Goal: Task Accomplishment & Management: Manage account settings

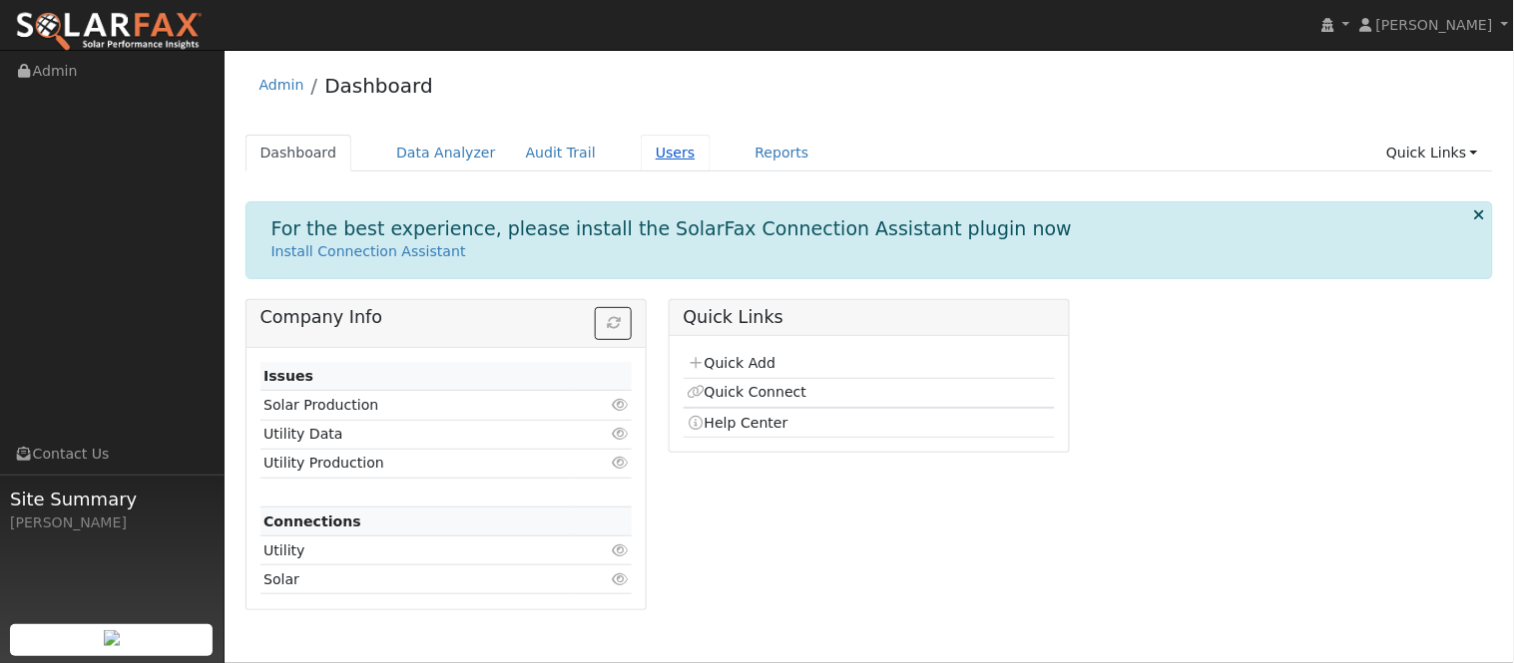
click at [641, 153] on link "Users" at bounding box center [676, 153] width 70 height 37
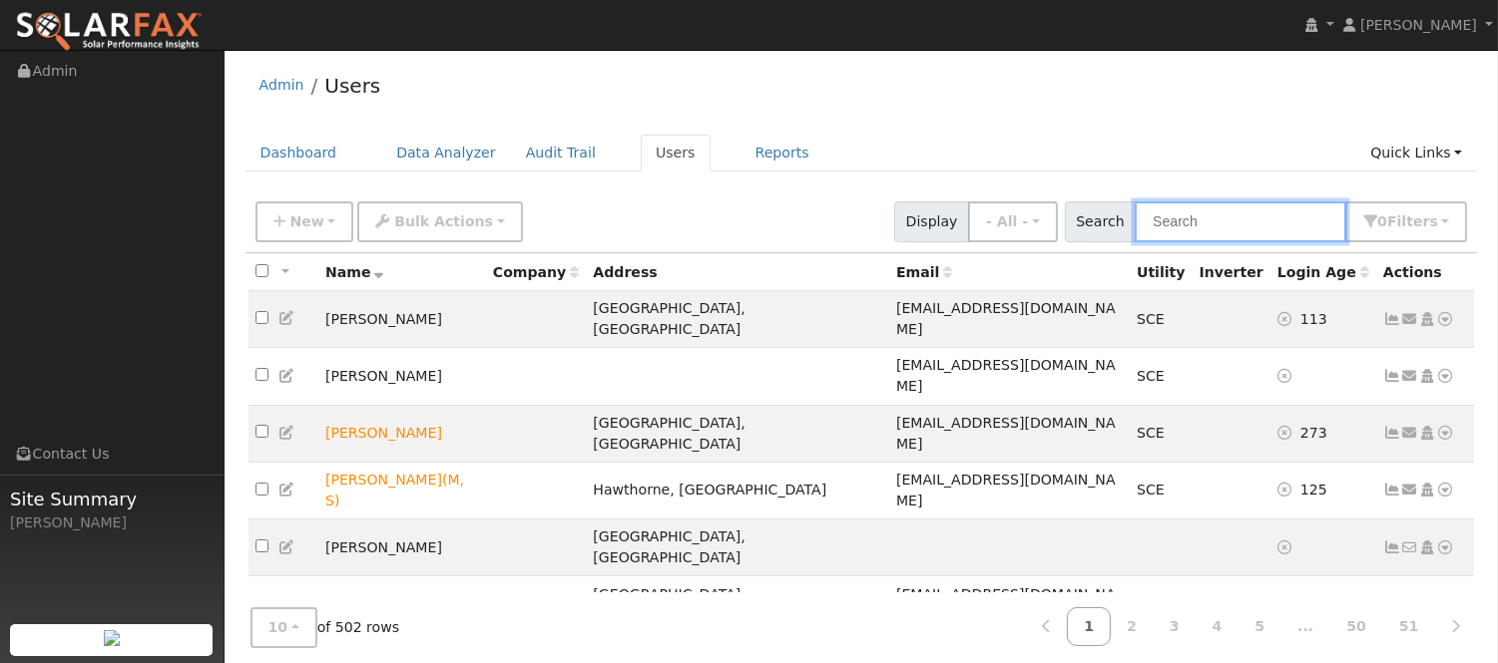
click at [1220, 216] on input "text" at bounding box center [1240, 222] width 212 height 41
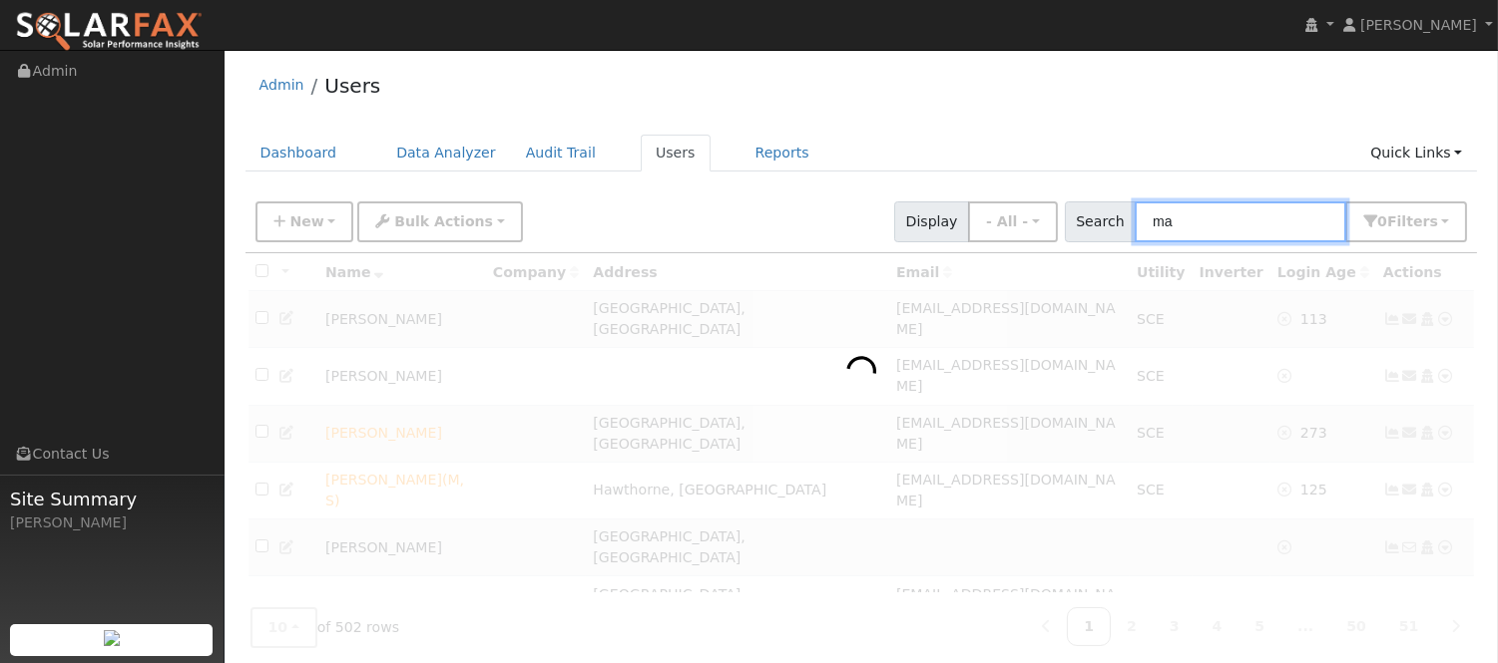
type input "m"
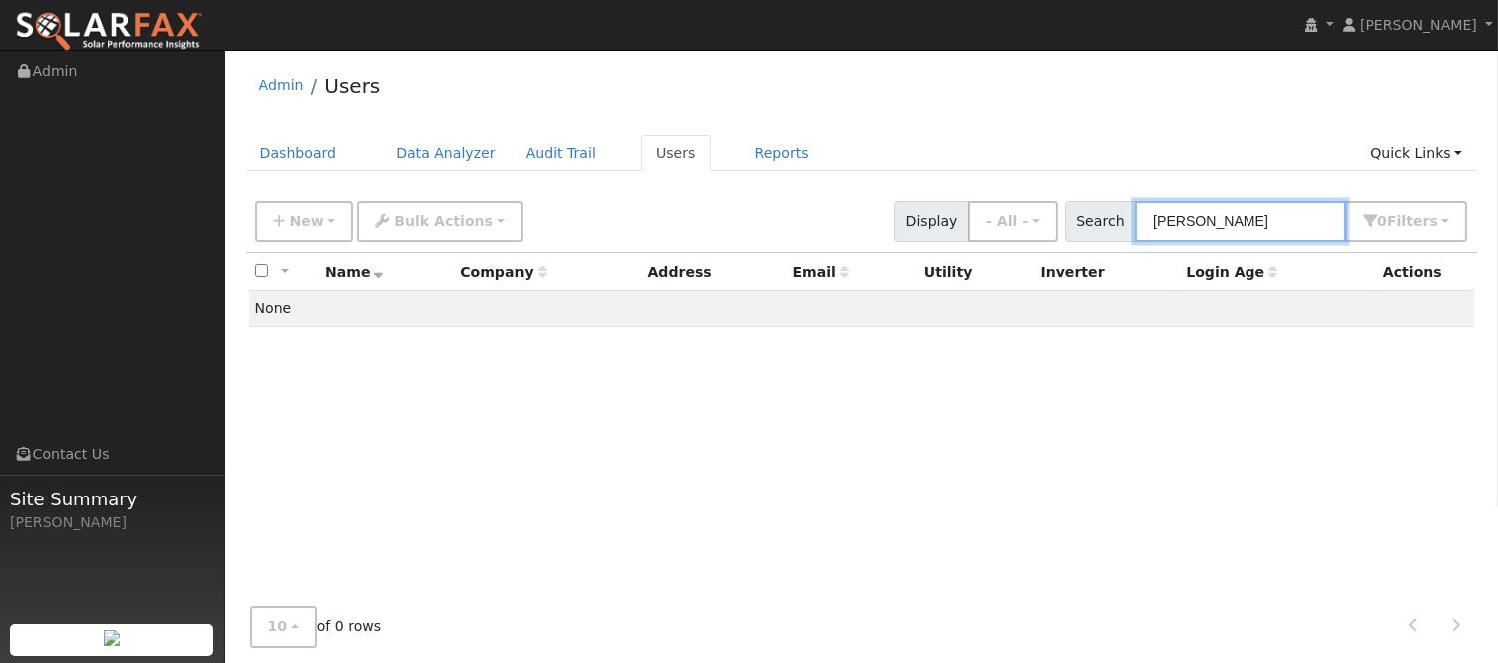
click at [1192, 221] on input "[PERSON_NAME]" at bounding box center [1240, 222] width 212 height 41
click at [1203, 221] on input "[PERSON_NAME]" at bounding box center [1240, 222] width 212 height 41
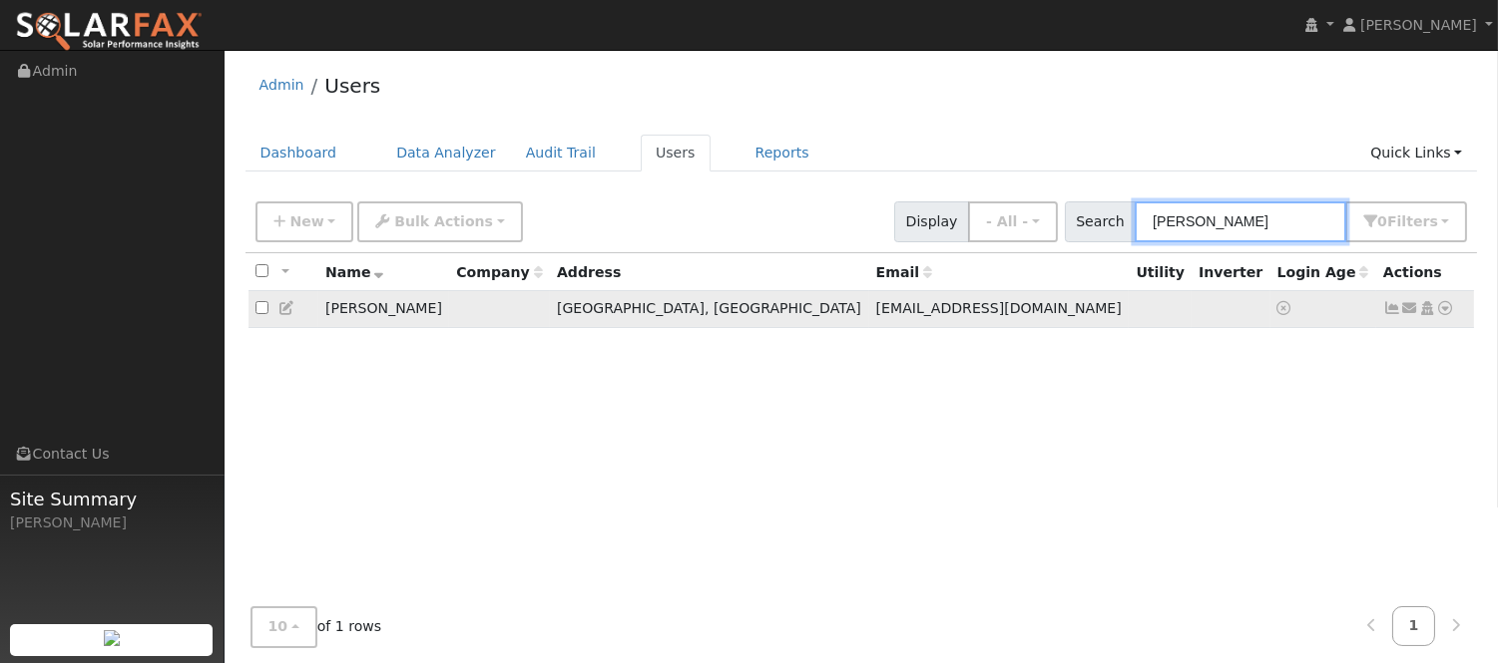
type input "jose por"
click at [1448, 313] on icon at bounding box center [1446, 308] width 18 height 14
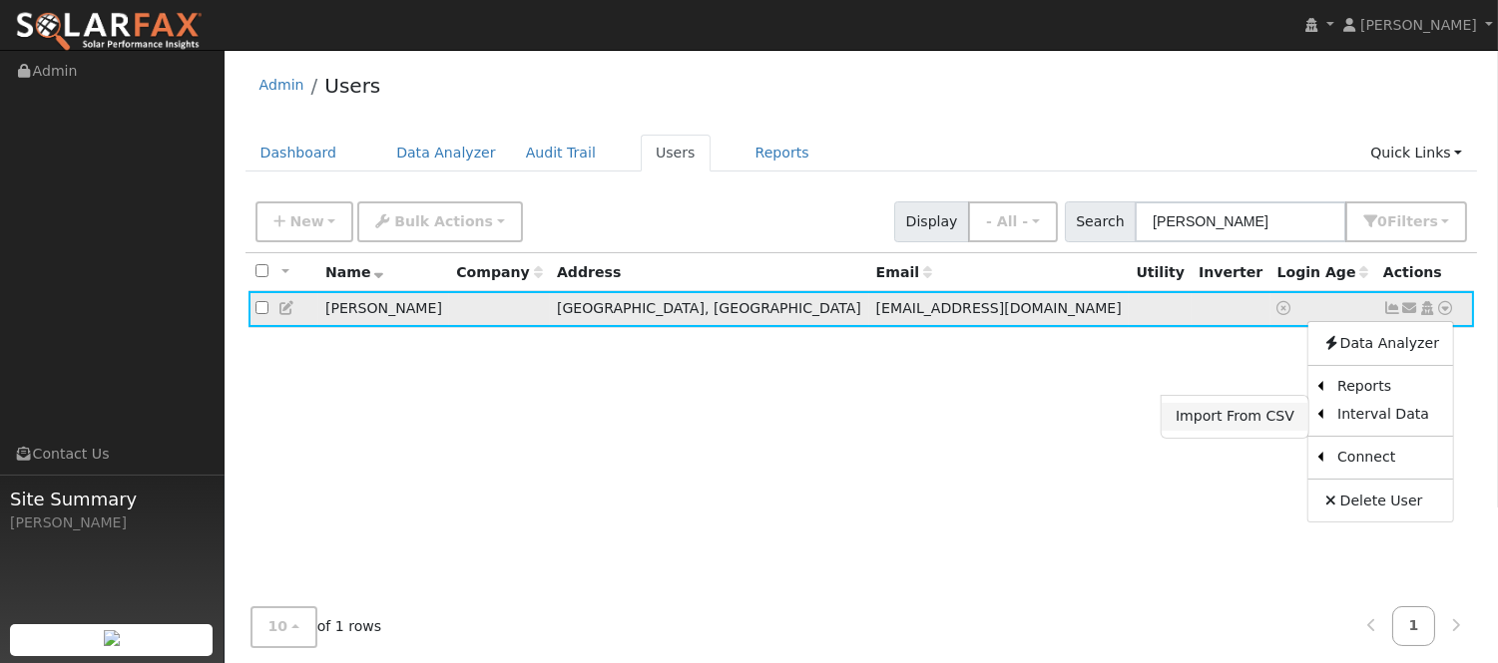
click at [1268, 422] on link "Import From CSV" at bounding box center [1234, 417] width 147 height 28
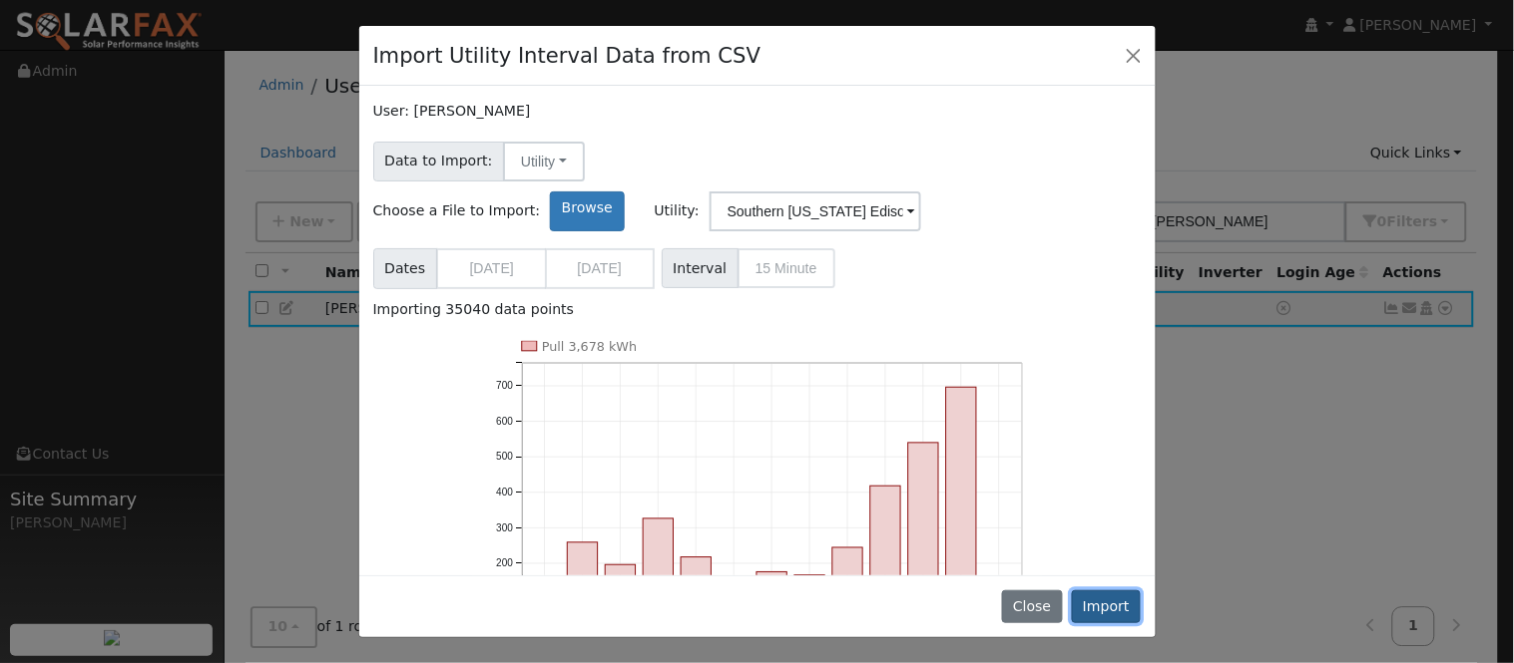
click at [1110, 610] on button "Import" at bounding box center [1107, 608] width 70 height 34
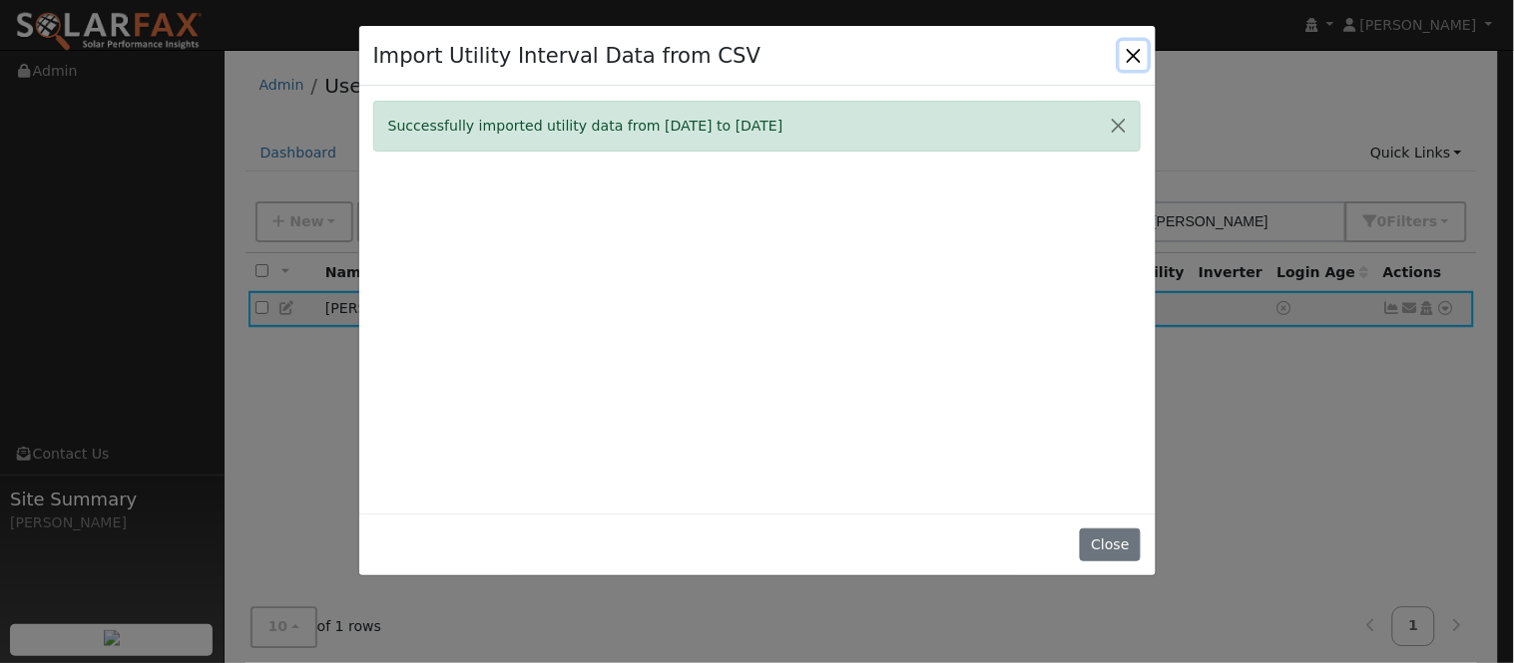
click at [1131, 45] on button "Close" at bounding box center [1133, 55] width 28 height 28
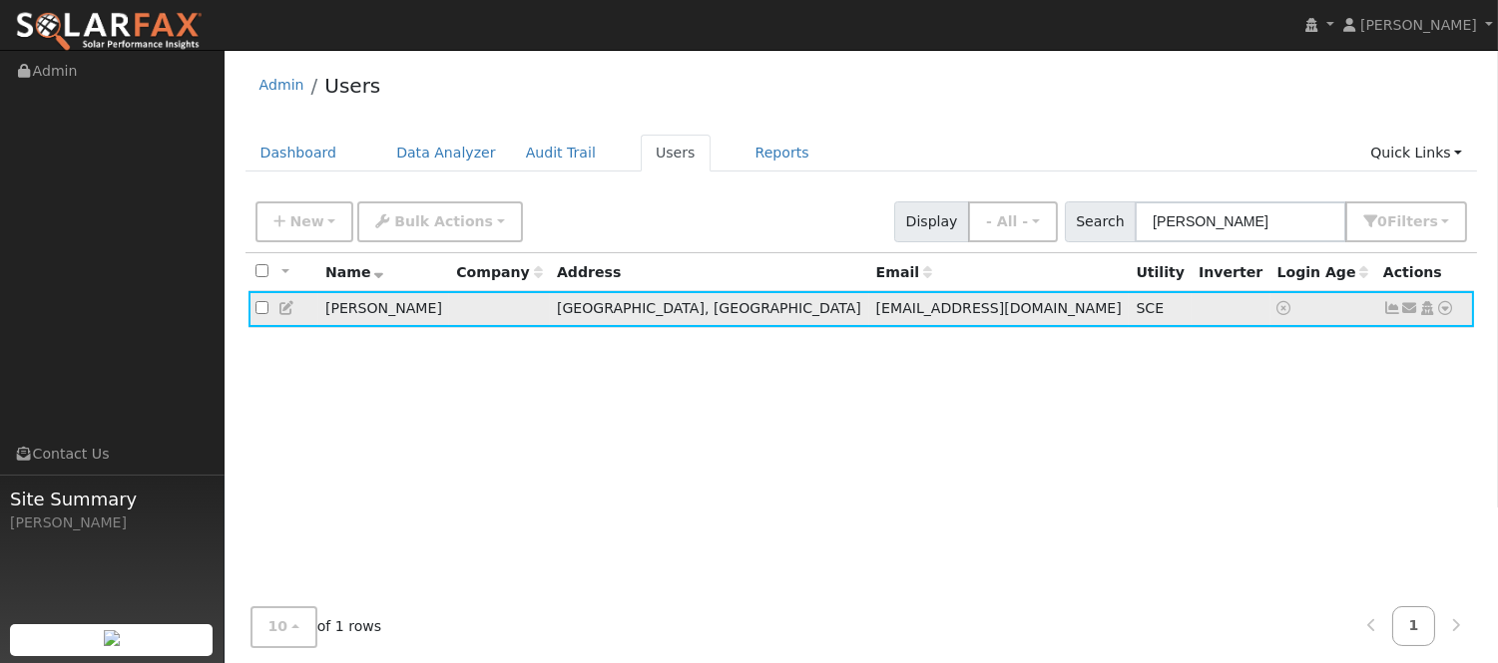
click at [1444, 310] on icon at bounding box center [1446, 308] width 18 height 14
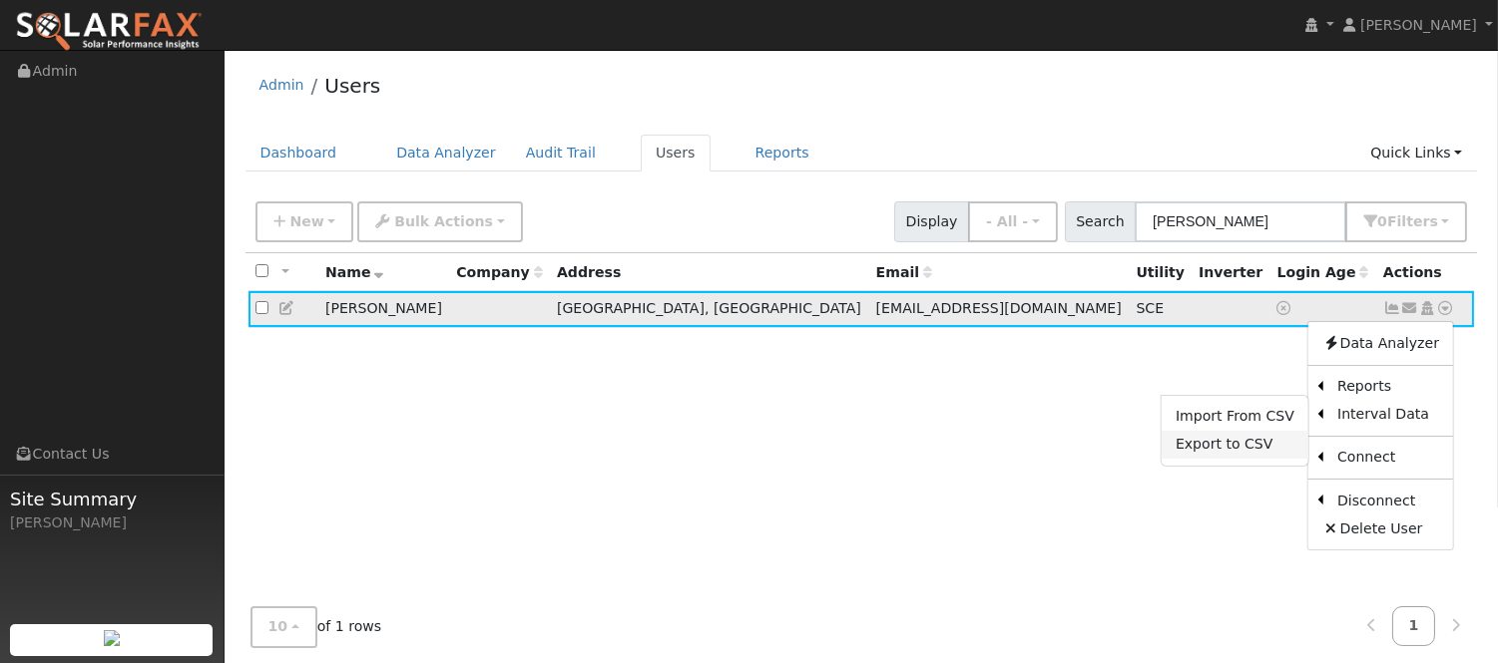
click at [1264, 451] on link "Export to CSV" at bounding box center [1234, 445] width 147 height 28
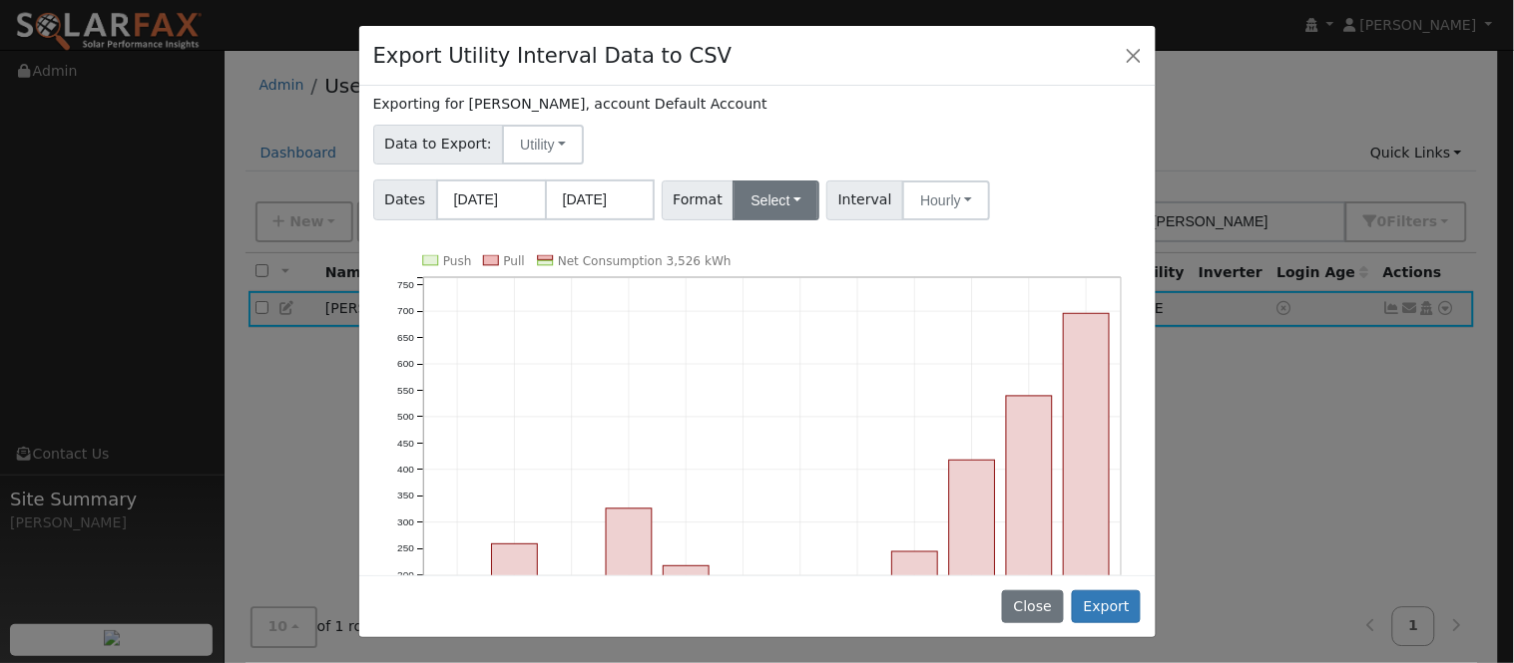
scroll to position [111, 0]
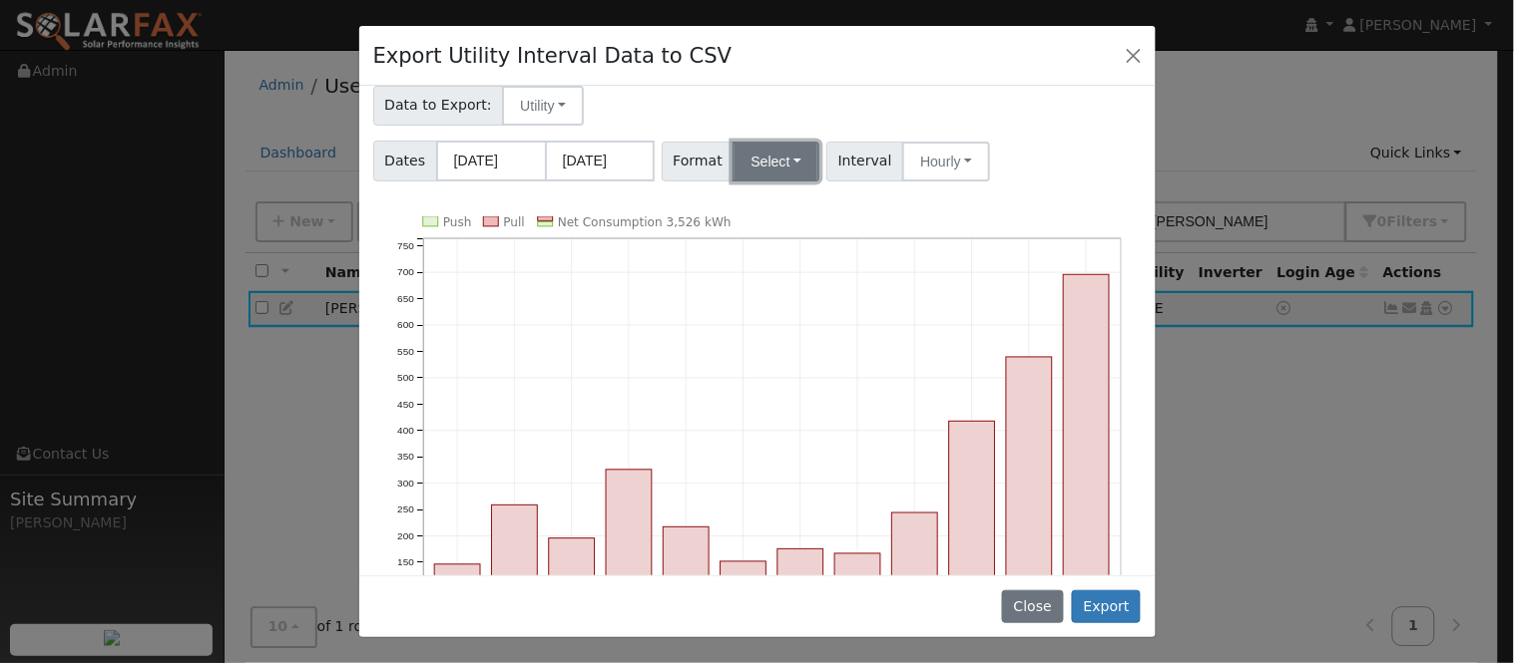
click at [788, 146] on button "Select" at bounding box center [775, 162] width 87 height 40
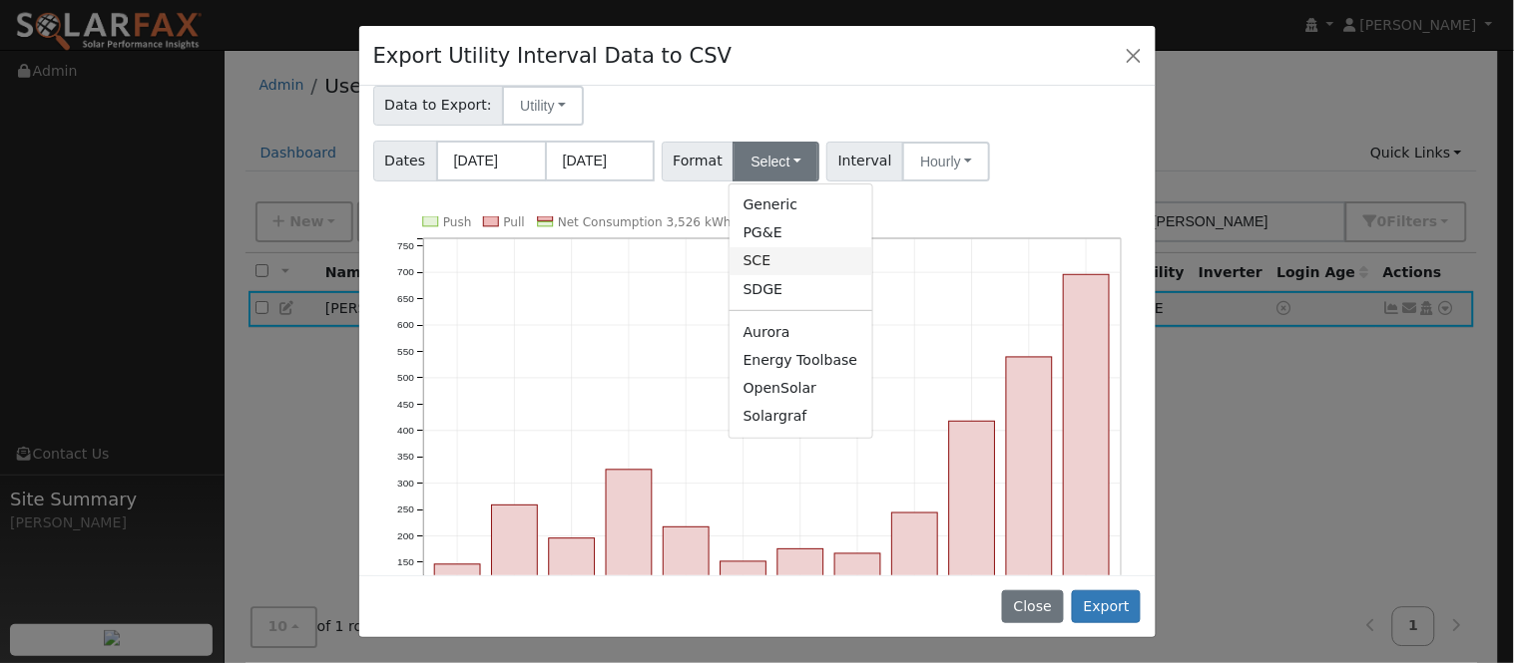
click at [795, 250] on link "SCE" at bounding box center [800, 261] width 143 height 28
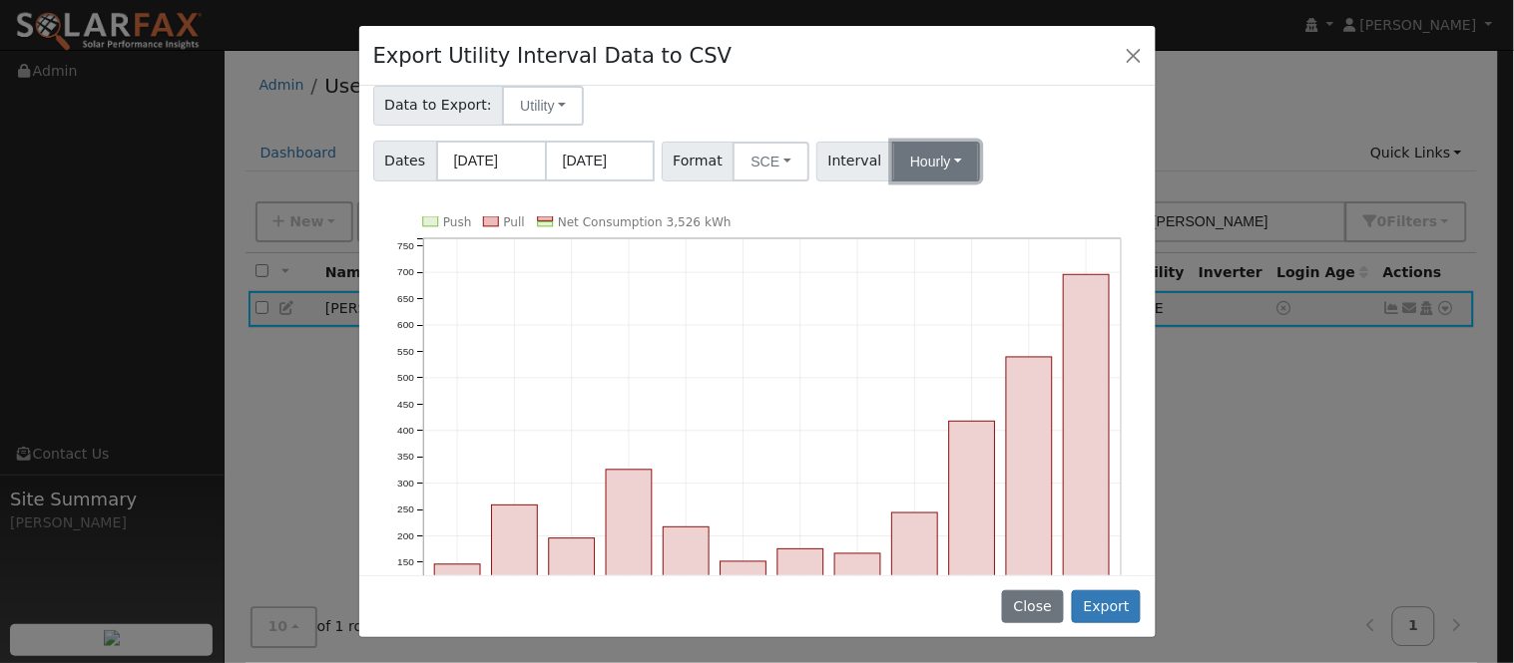
click at [892, 172] on button "Hourly" at bounding box center [936, 162] width 88 height 40
click at [918, 212] on link "15 Minute" at bounding box center [955, 206] width 139 height 28
click at [1121, 612] on button "Export" at bounding box center [1106, 608] width 69 height 34
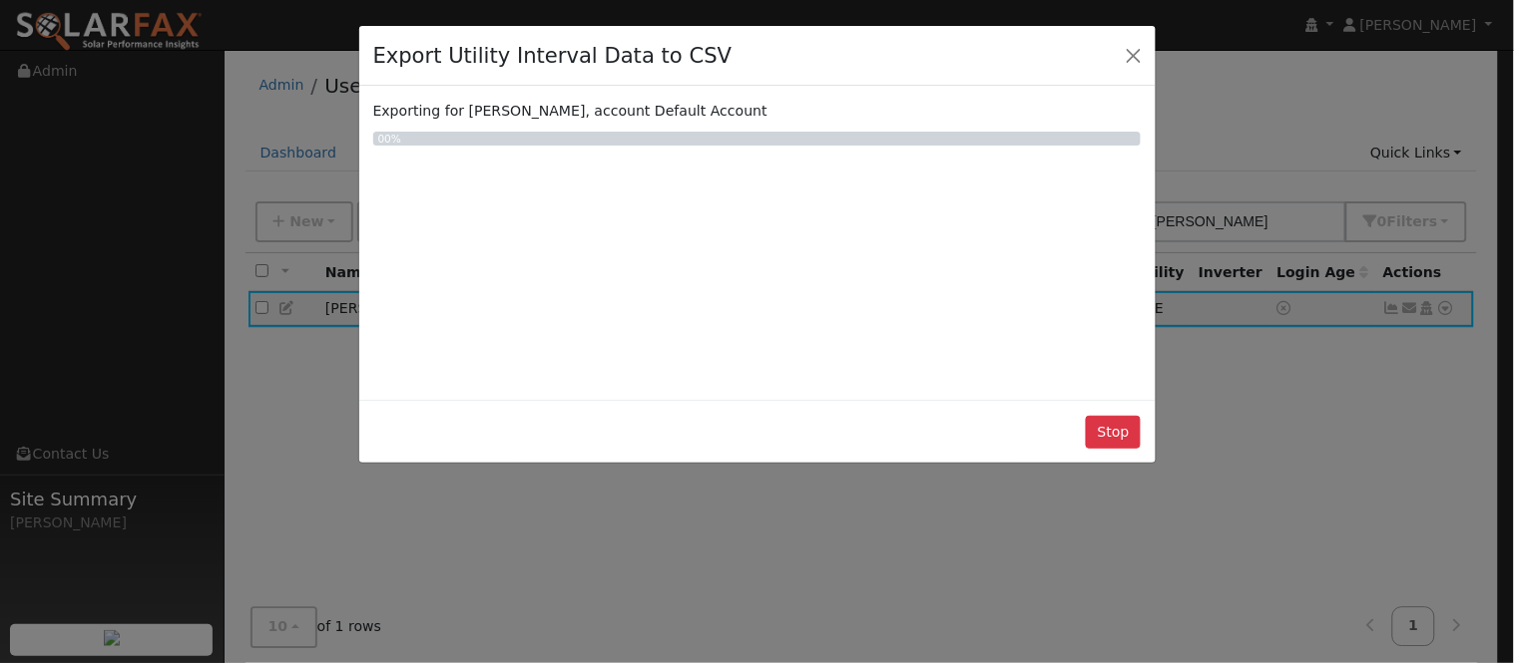
scroll to position [0, 0]
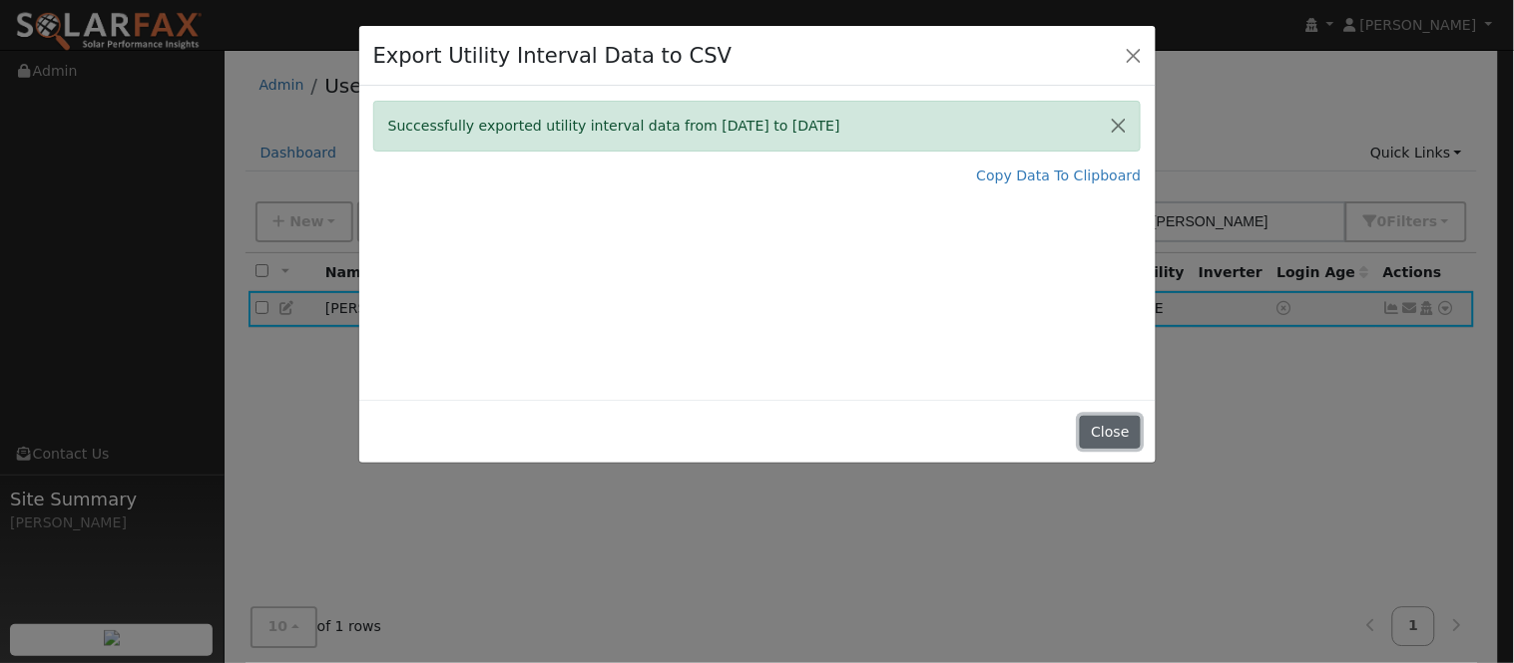
click at [1113, 433] on button "Close" at bounding box center [1110, 433] width 61 height 34
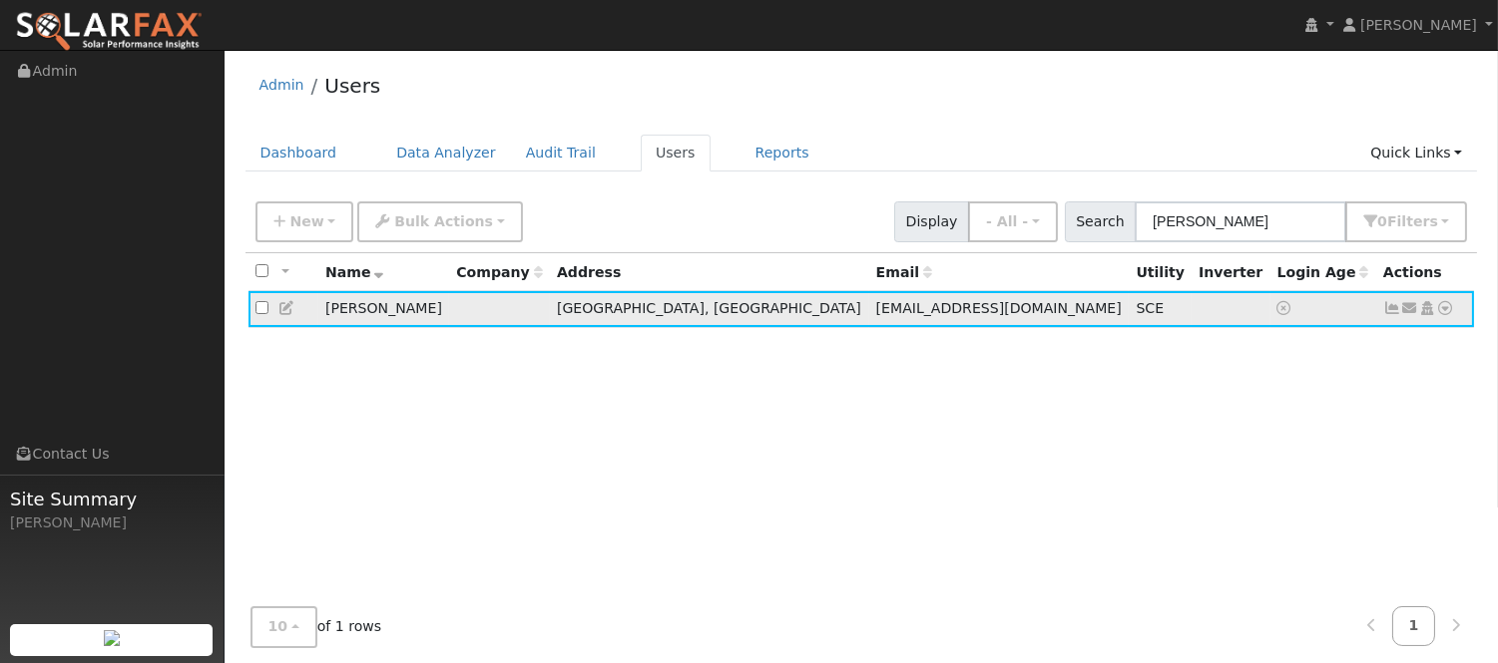
click at [1388, 311] on icon at bounding box center [1392, 308] width 18 height 14
click at [1390, 315] on icon at bounding box center [1392, 308] width 18 height 14
click at [1390, 304] on icon at bounding box center [1392, 308] width 18 height 14
click at [1391, 313] on icon at bounding box center [1392, 308] width 18 height 14
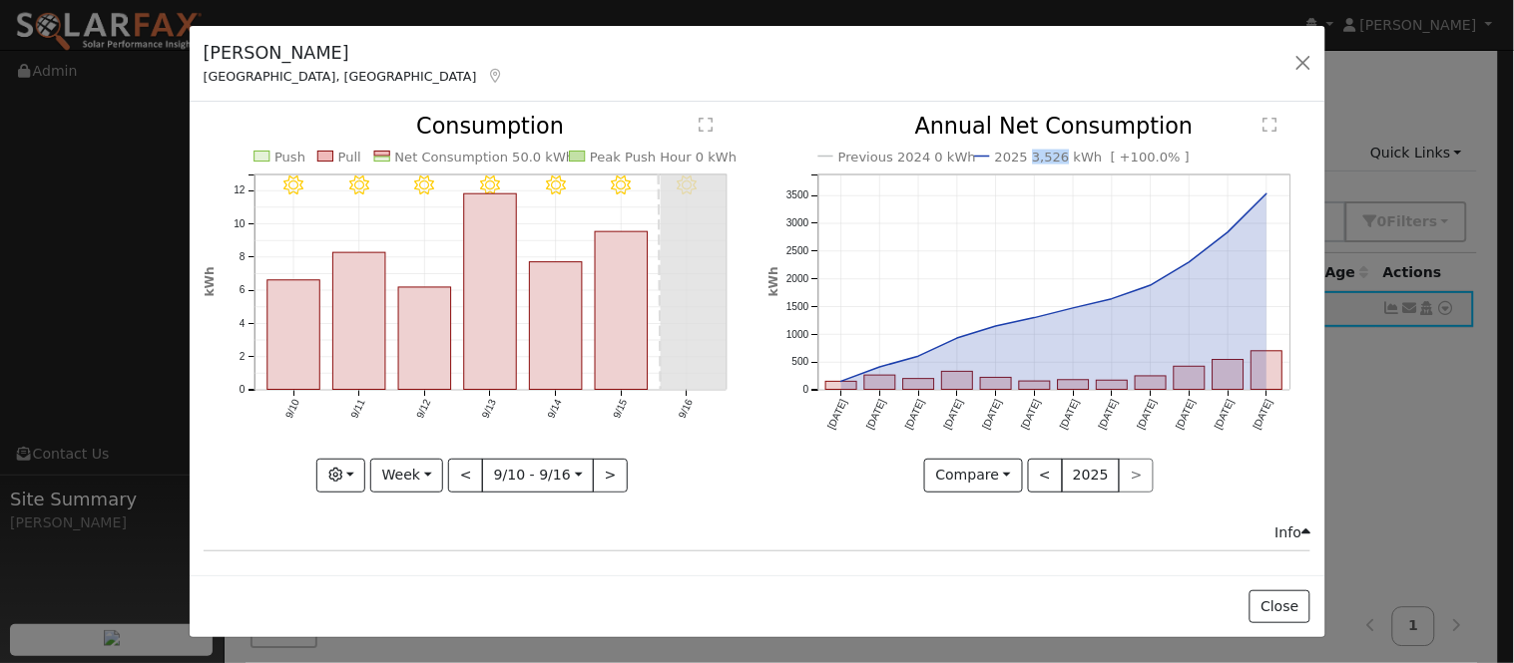
drag, startPoint x: 1042, startPoint y: 158, endPoint x: 1014, endPoint y: 162, distance: 28.2
click at [1014, 162] on text "2025 3,526 kWh [ +100.0% ]" at bounding box center [1092, 157] width 195 height 15
copy text "3,526"
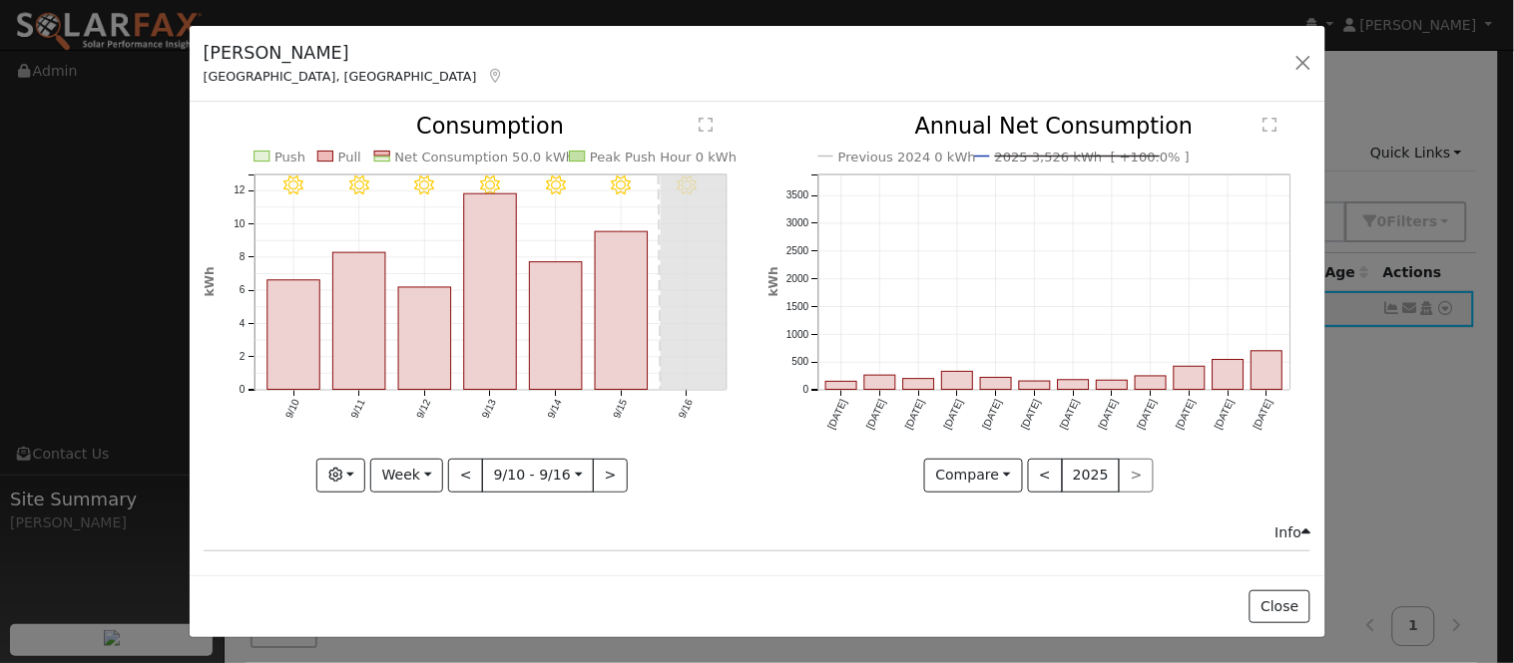
click at [790, 165] on icon "Previous 2024 0 kWh 2025 3,526 kWh [ +100.0% ] Sep '24 Oct '24 Nov '24 Dec '24 …" at bounding box center [1038, 298] width 543 height 364
click at [429, 481] on button "Week" at bounding box center [406, 476] width 73 height 34
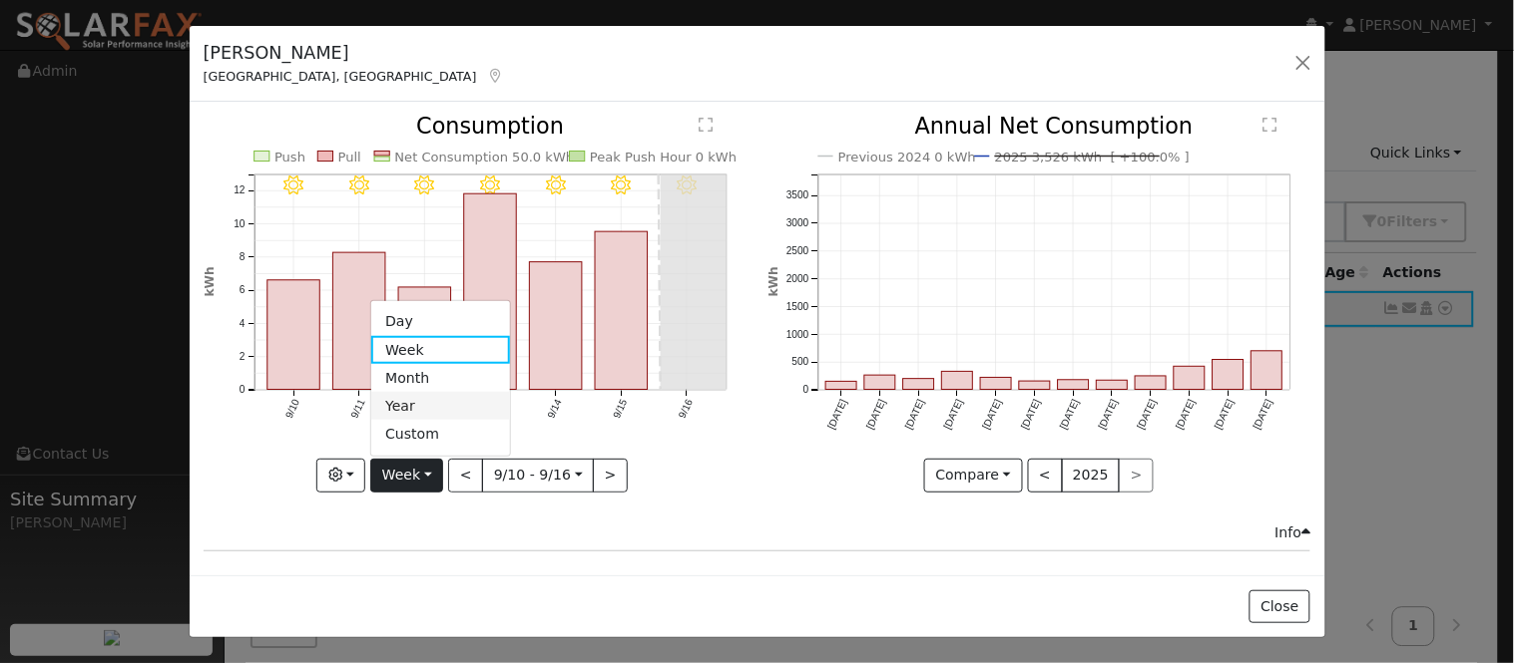
click at [455, 393] on link "Year" at bounding box center [440, 406] width 139 height 28
type input "2024-09-01"
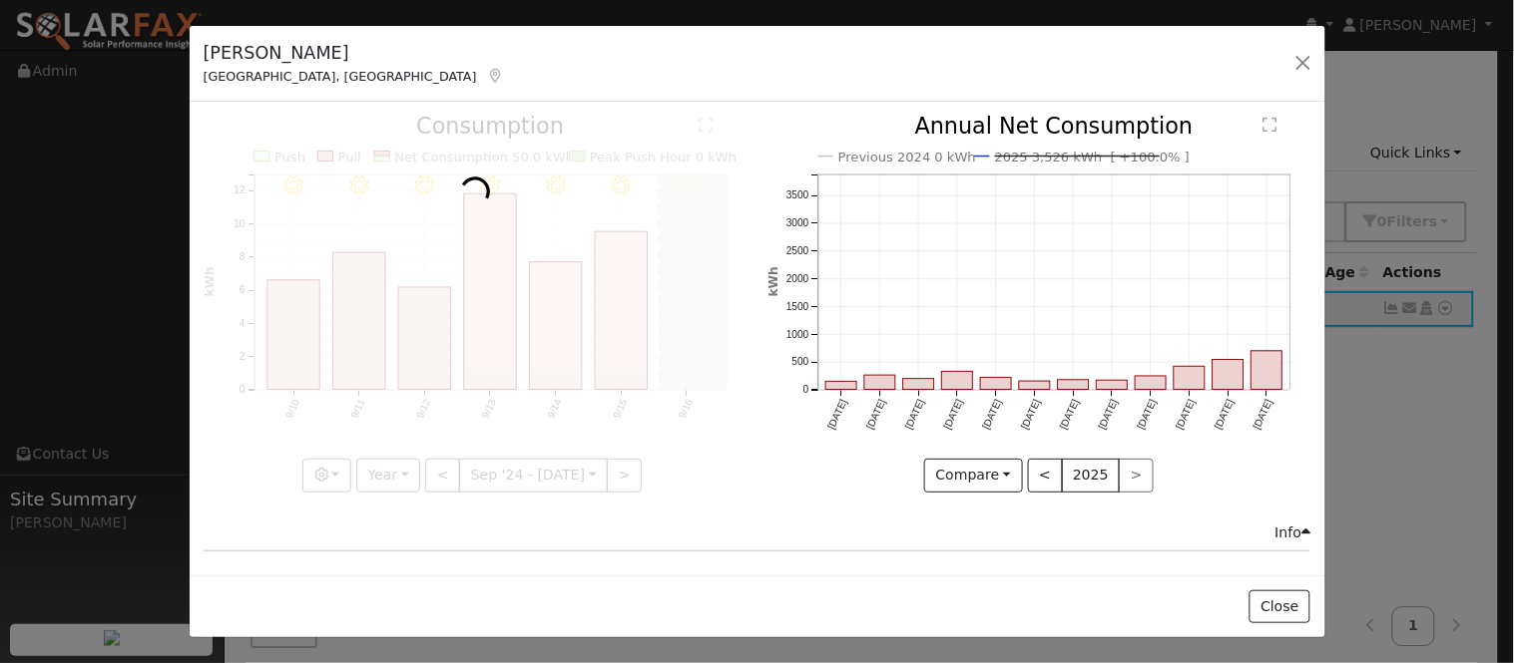
click at [1091, 153] on text "2025 3,526 kWh [ +100.0% ]" at bounding box center [1092, 157] width 195 height 15
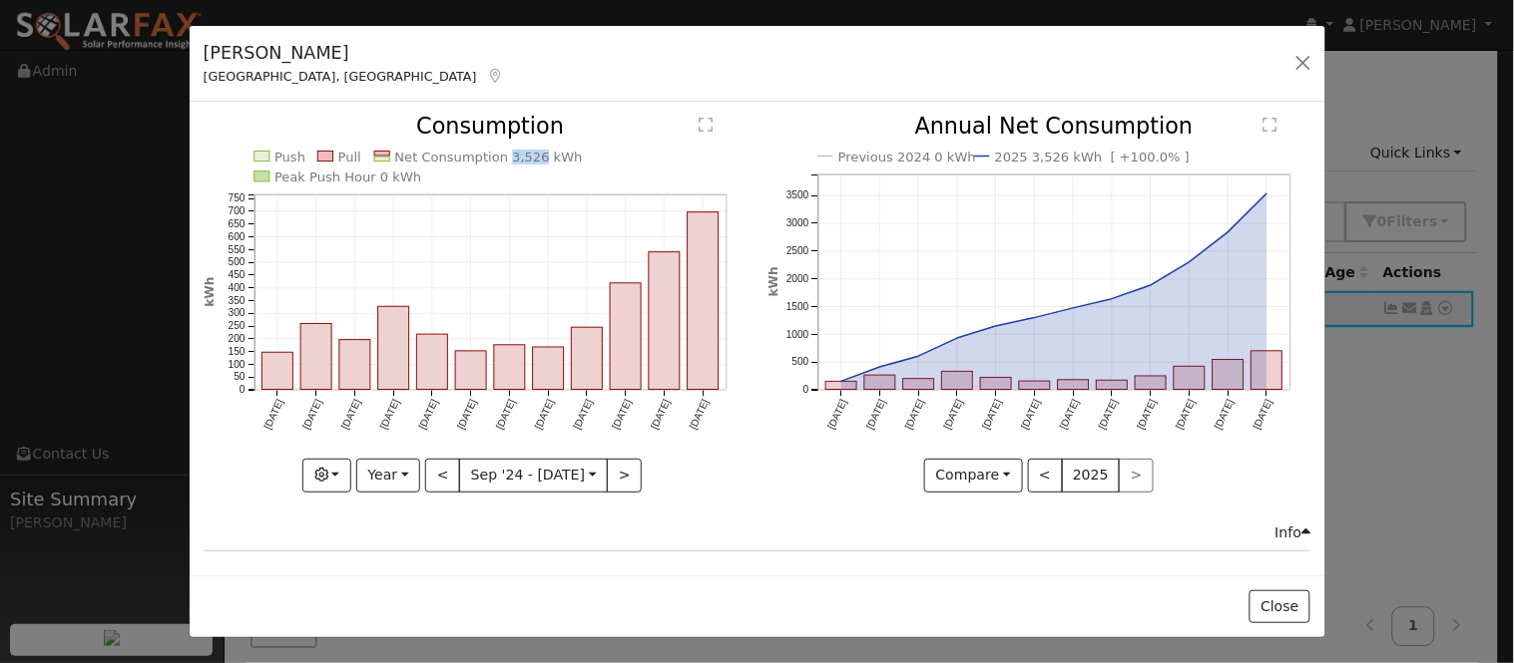
copy text "3,526"
drag, startPoint x: 526, startPoint y: 162, endPoint x: 495, endPoint y: 163, distance: 30.9
click at [495, 163] on text "Net Consumption 3,526 kWh" at bounding box center [488, 157] width 188 height 15
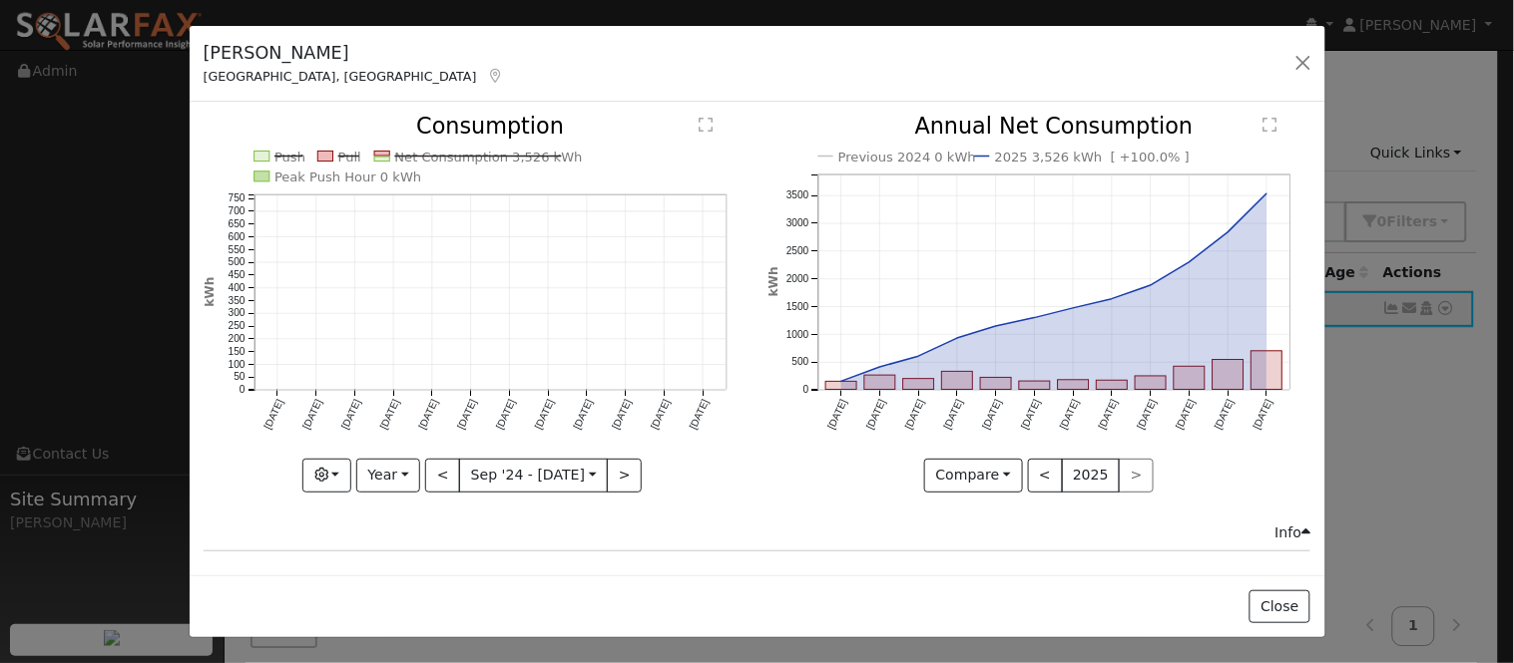
click at [536, 161] on text "Net Consumption 3,526 kWh" at bounding box center [488, 157] width 188 height 15
